Goal: Task Accomplishment & Management: Manage account settings

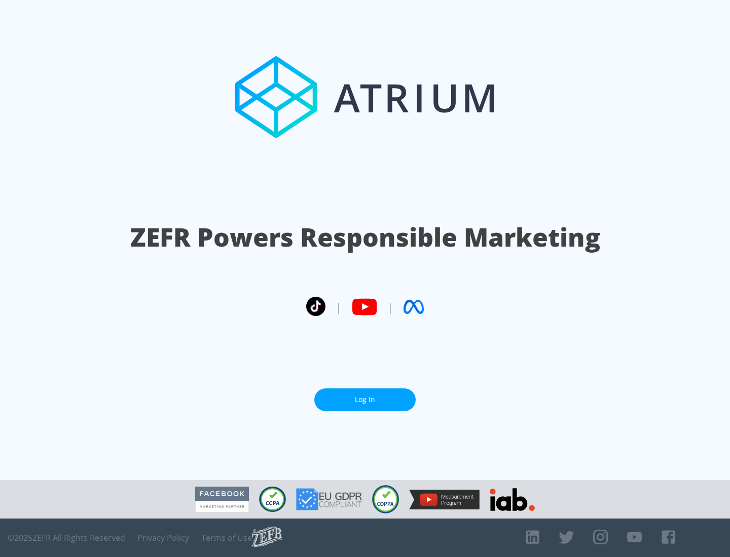
click at [365, 400] on link "Log In" at bounding box center [364, 400] width 101 height 23
